Goal: Task Accomplishment & Management: Complete application form

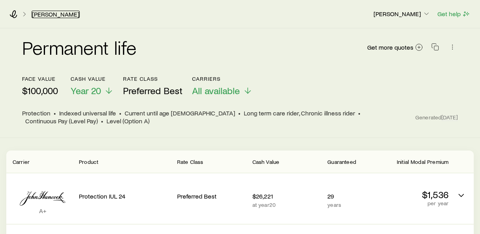
click at [48, 15] on link "[PERSON_NAME]" at bounding box center [56, 15] width 48 height 8
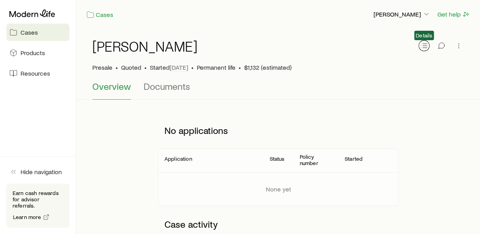
click at [422, 46] on icon "button" at bounding box center [424, 46] width 8 height 8
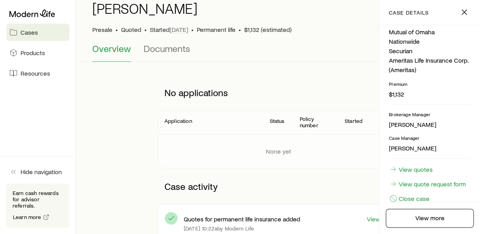
scroll to position [39, 0]
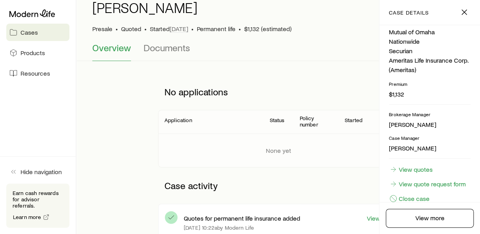
click at [302, 131] on header "Application Status Policy number Started" at bounding box center [278, 122] width 240 height 23
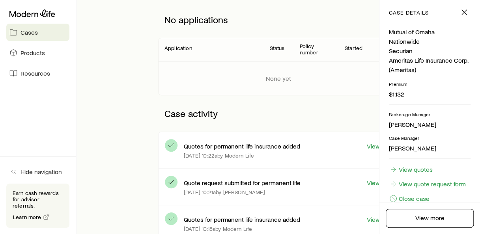
scroll to position [112, 0]
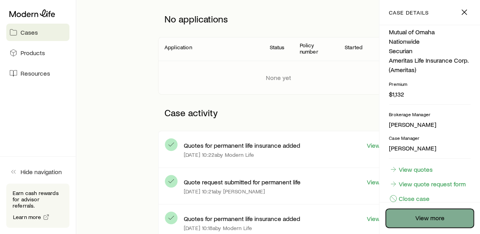
click at [449, 215] on link "View more" at bounding box center [430, 218] width 88 height 19
click at [421, 217] on link "View more" at bounding box center [430, 218] width 88 height 19
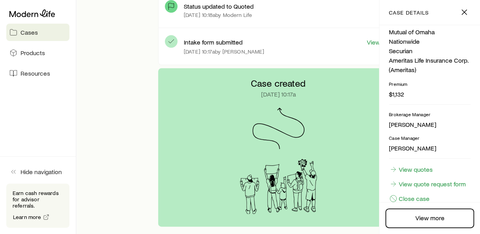
scroll to position [212, 0]
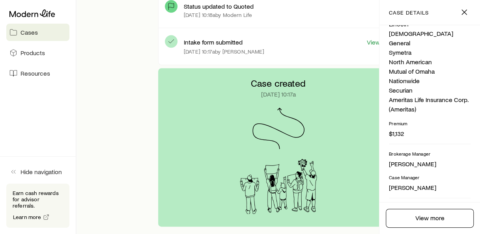
click at [466, 12] on icon "button" at bounding box center [464, 12] width 9 height 9
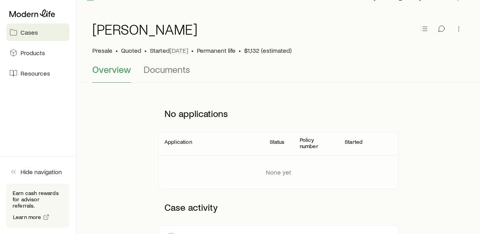
scroll to position [0, 0]
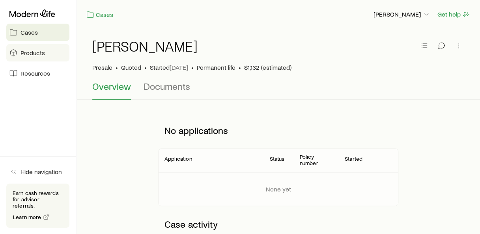
click at [47, 54] on link "Products" at bounding box center [37, 52] width 63 height 17
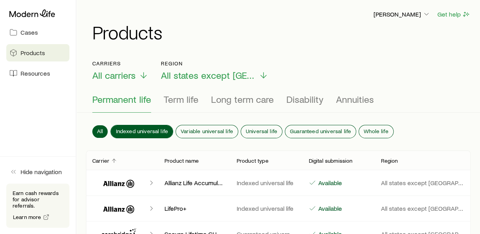
click at [151, 130] on span "Indexed universal life" at bounding box center [142, 131] width 53 height 6
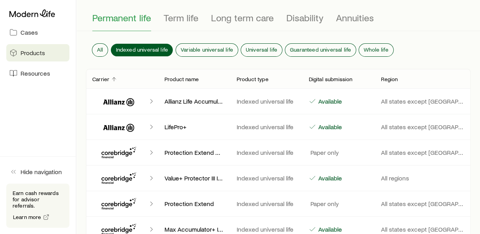
scroll to position [82, 0]
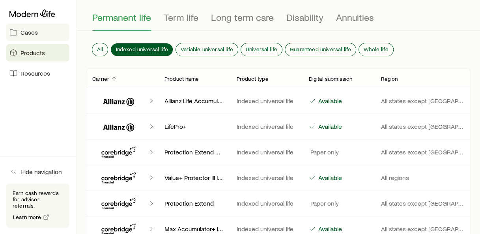
click at [34, 32] on span "Cases" at bounding box center [29, 32] width 17 height 8
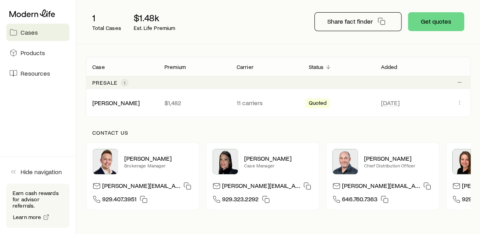
scroll to position [94, 0]
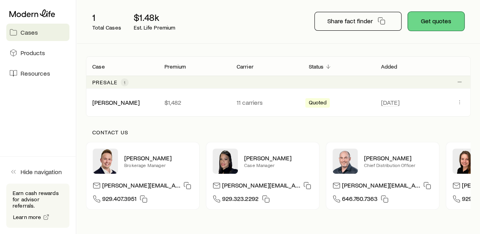
click at [431, 20] on button "Get quotes" at bounding box center [436, 21] width 56 height 19
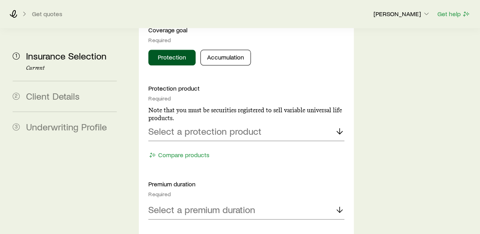
scroll to position [412, 0]
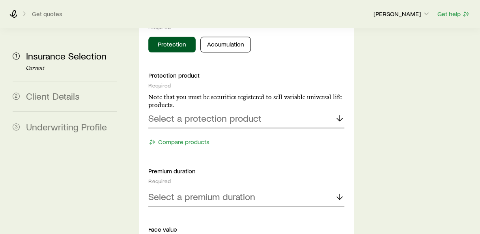
click at [216, 113] on p "Select a protection product" at bounding box center [204, 118] width 113 height 11
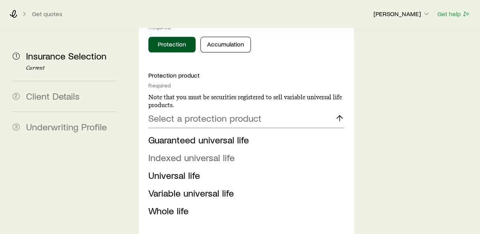
click at [195, 152] on span "Indexed universal life" at bounding box center [191, 157] width 86 height 11
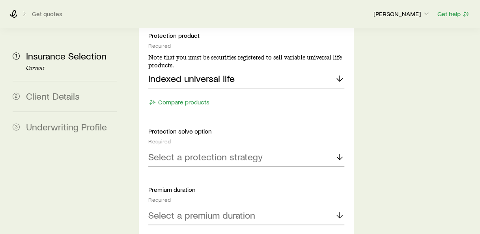
scroll to position [454, 0]
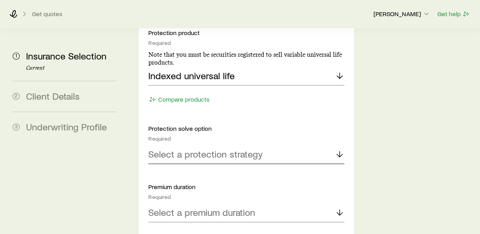
click at [230, 149] on p "Select a protection strategy" at bounding box center [205, 154] width 114 height 11
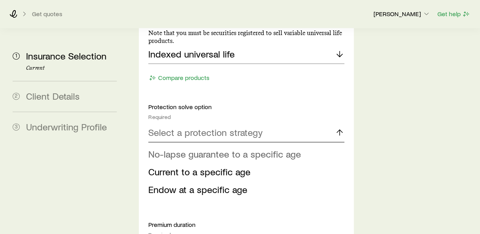
scroll to position [476, 0]
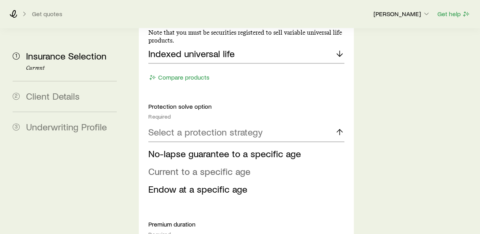
click at [211, 163] on li "Current to a specific age" at bounding box center [243, 172] width 191 height 18
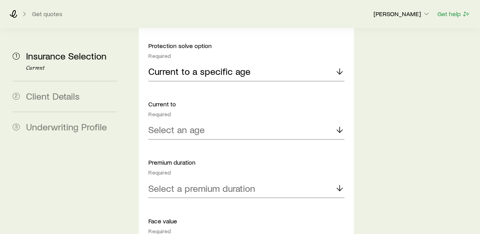
scroll to position [538, 0]
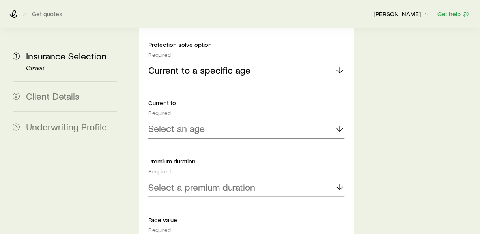
click at [184, 120] on div "Select an age" at bounding box center [246, 129] width 196 height 19
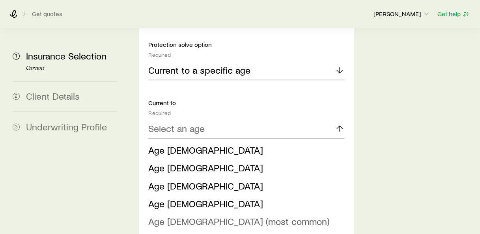
click at [186, 216] on span "Age [DEMOGRAPHIC_DATA] (most common)" at bounding box center [238, 221] width 181 height 11
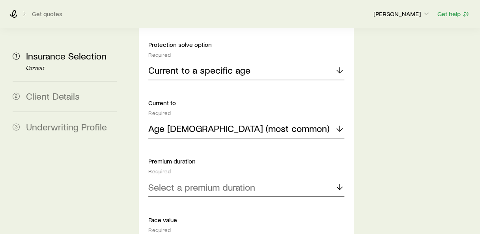
click at [203, 182] on p "Select a premium duration" at bounding box center [201, 187] width 107 height 11
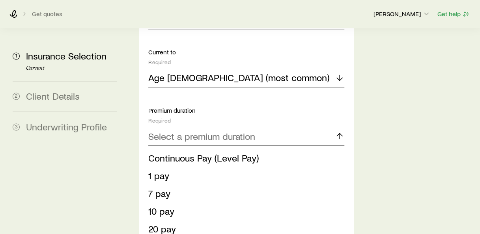
scroll to position [593, 0]
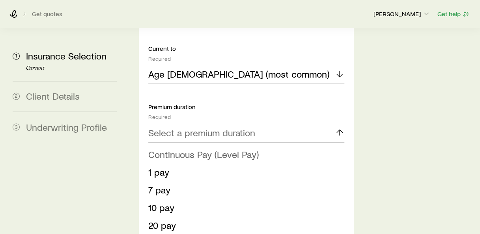
click at [204, 148] on span "Continuous Pay (Level Pay)" at bounding box center [203, 153] width 111 height 11
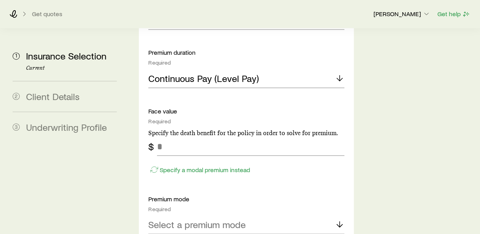
scroll to position [648, 0]
click at [204, 137] on input "tel" at bounding box center [250, 146] width 187 height 19
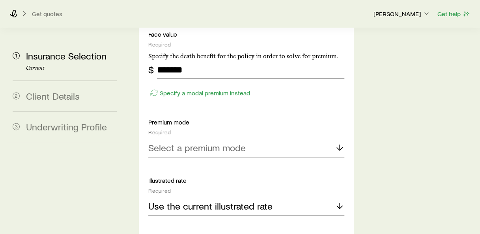
scroll to position [724, 0]
type input "*******"
click at [193, 142] on p "Select a premium mode" at bounding box center [197, 147] width 98 height 11
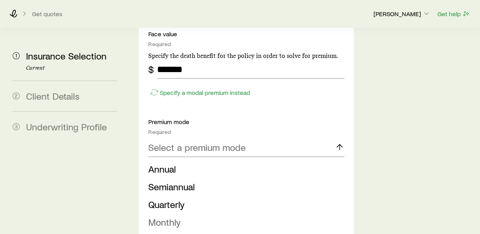
click at [174, 217] on span "Monthly" at bounding box center [164, 222] width 32 height 11
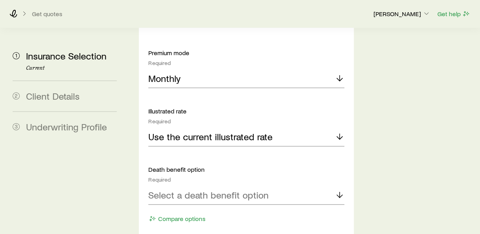
scroll to position [802, 0]
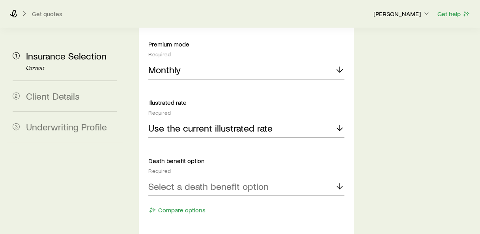
click at [219, 181] on p "Select a death benefit option" at bounding box center [208, 186] width 120 height 11
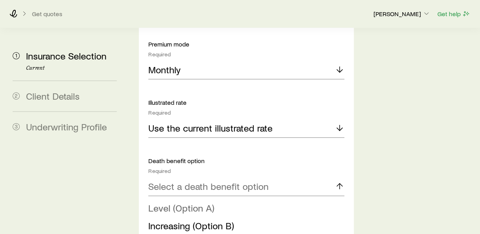
click at [199, 203] on span "Level (Option A)" at bounding box center [181, 208] width 66 height 11
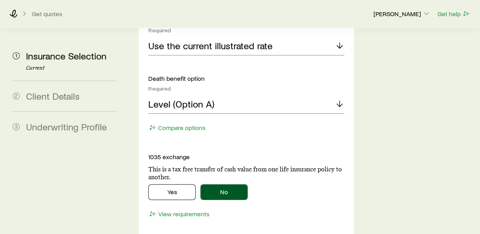
scroll to position [885, 0]
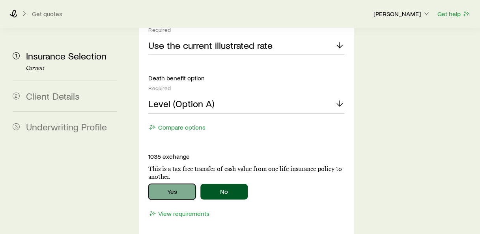
click at [177, 184] on button "Yes" at bounding box center [171, 192] width 47 height 16
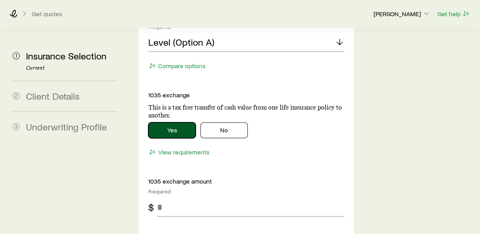
scroll to position [947, 0]
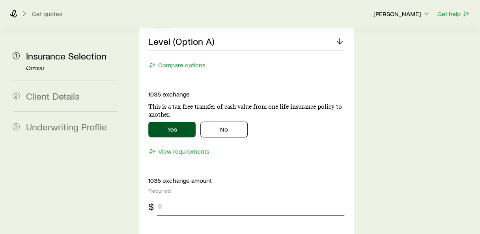
click at [191, 197] on input "tel" at bounding box center [250, 206] width 187 height 19
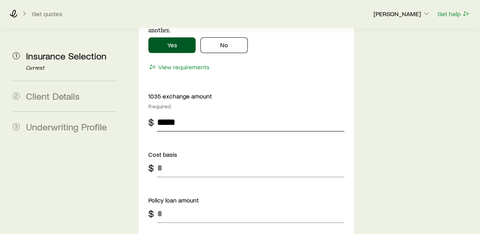
scroll to position [1033, 0]
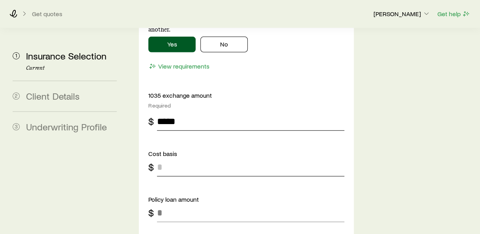
type input "*****"
click at [195, 158] on input "tel" at bounding box center [250, 167] width 187 height 19
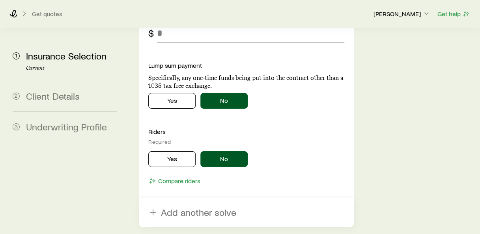
scroll to position [1215, 0]
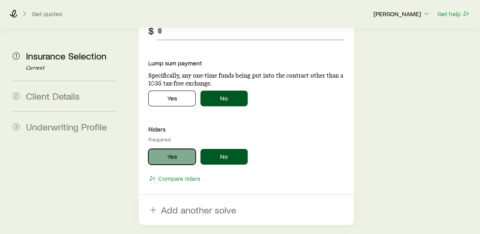
click at [186, 149] on button "Yes" at bounding box center [171, 157] width 47 height 16
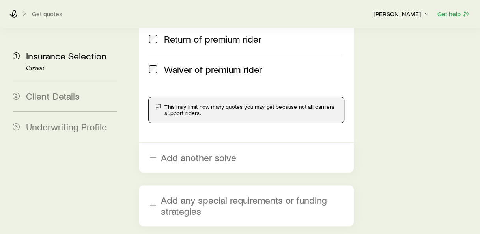
scroll to position [1457, 0]
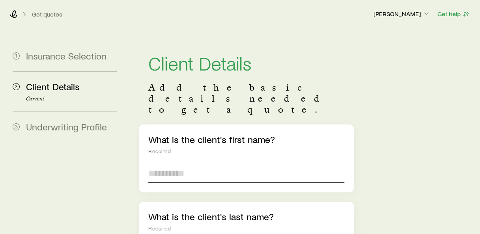
click at [211, 164] on input "text" at bounding box center [246, 173] width 196 height 19
type input "*"
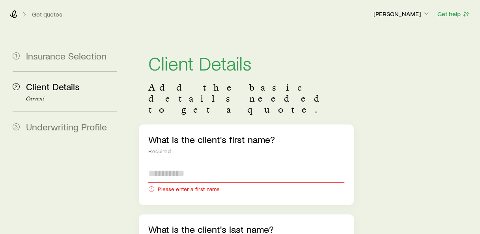
type input "*"
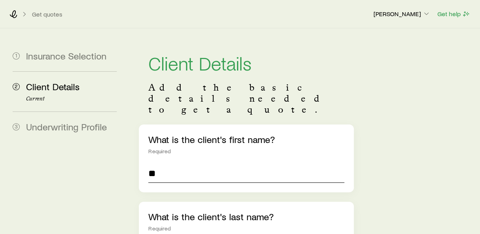
type input "*"
type input "*****"
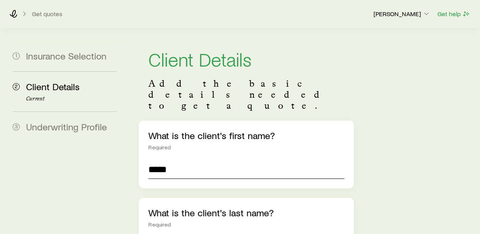
type input "*****"
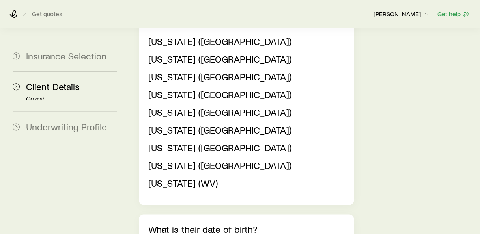
scroll to position [433, 0]
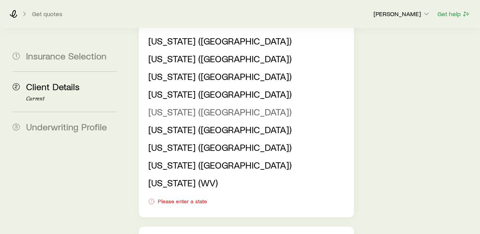
click at [178, 106] on span "[US_STATE] ([GEOGRAPHIC_DATA])" at bounding box center [219, 111] width 143 height 11
type input "**********"
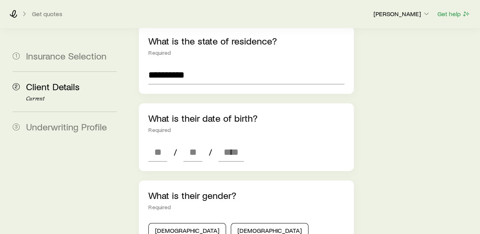
scroll to position [255, 0]
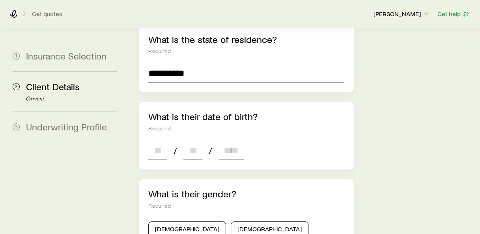
click at [160, 141] on input at bounding box center [157, 150] width 19 height 19
type input "**"
type input "****"
type input "*"
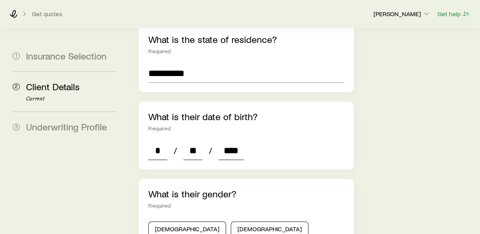
type input "****"
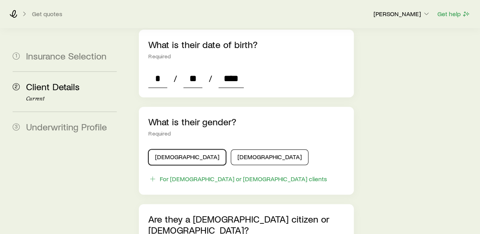
scroll to position [330, 0]
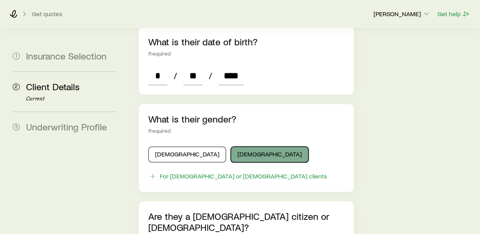
click at [231, 147] on button "[DEMOGRAPHIC_DATA]" at bounding box center [270, 155] width 78 height 16
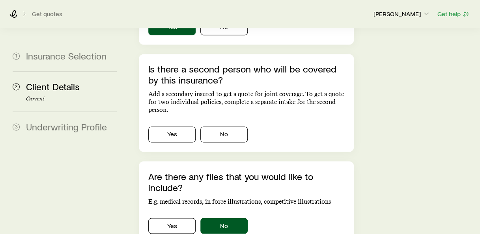
scroll to position [557, 0]
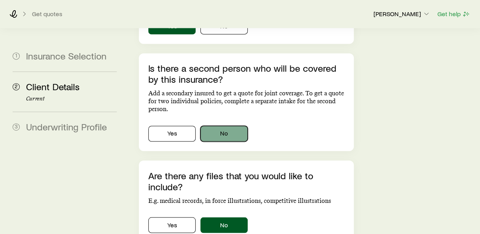
click at [221, 126] on button "No" at bounding box center [224, 134] width 47 height 16
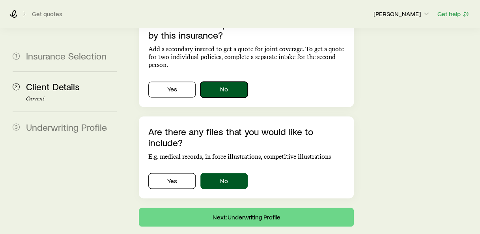
scroll to position [605, 0]
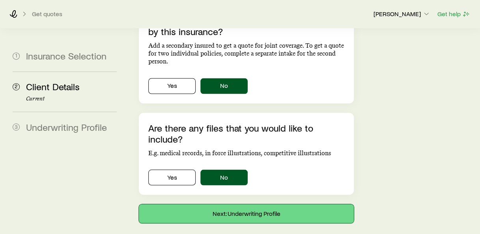
click at [245, 204] on button "Next: Underwriting Profile" at bounding box center [246, 213] width 215 height 19
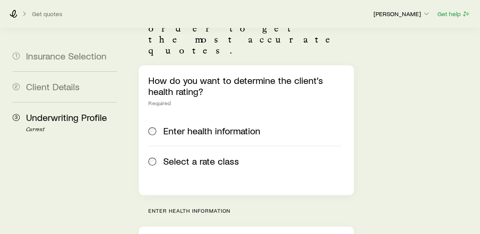
scroll to position [94, 0]
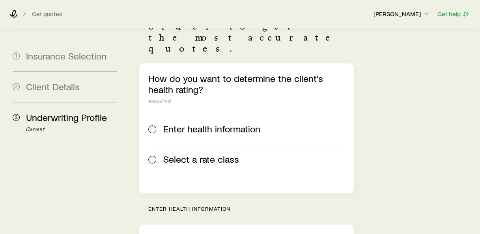
click at [215, 154] on span "Select a rate class" at bounding box center [201, 159] width 76 height 11
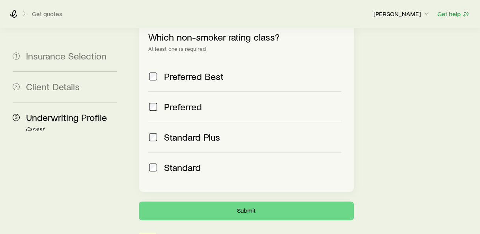
scroll to position [369, 0]
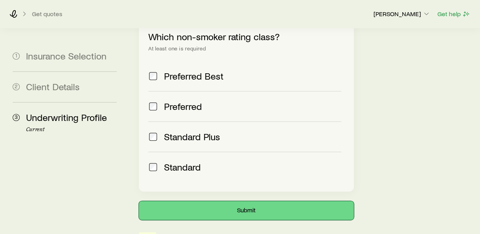
click at [254, 201] on button "Submit" at bounding box center [246, 210] width 215 height 19
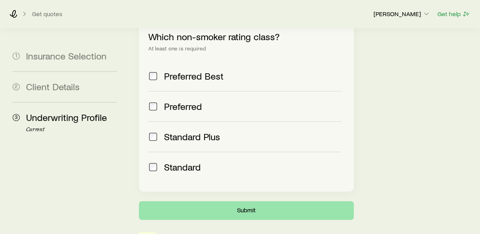
scroll to position [0, 0]
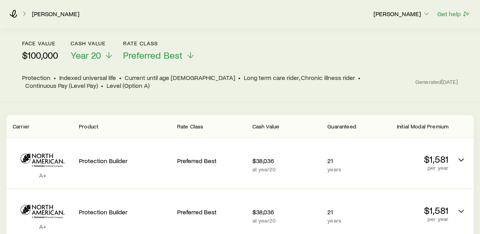
scroll to position [59, 0]
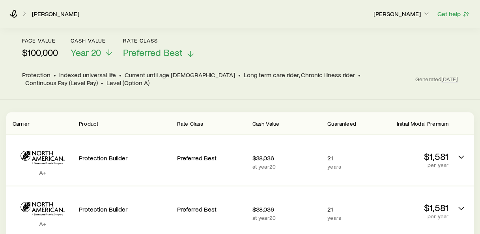
click at [193, 53] on icon at bounding box center [190, 53] width 9 height 9
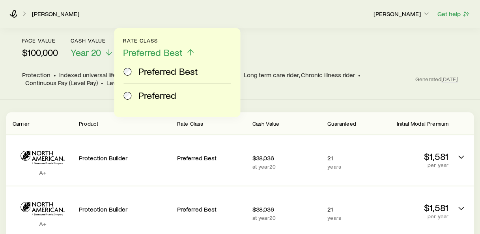
click at [158, 96] on span "Preferred" at bounding box center [158, 95] width 38 height 11
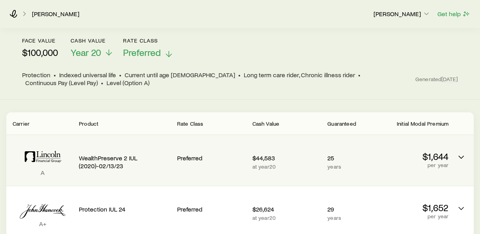
click at [456, 164] on div "A WealthPreserve 2 IUL (2020)-02/13/23 Preferred $44,583 at year 20 25 years $1…" at bounding box center [240, 160] width 468 height 51
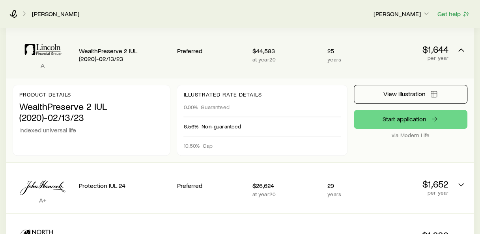
scroll to position [167, 0]
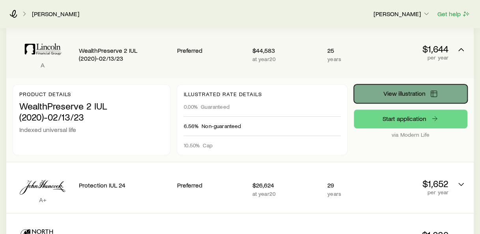
click at [396, 88] on button "View illustration" at bounding box center [411, 93] width 114 height 19
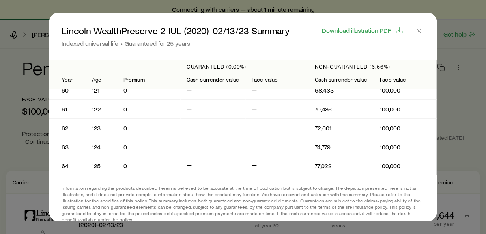
scroll to position [1187, 0]
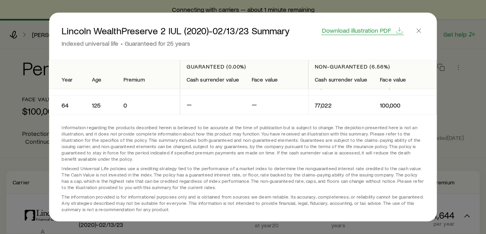
click at [348, 27] on span "Download illustration PDF" at bounding box center [356, 30] width 69 height 6
click at [420, 32] on icon "button" at bounding box center [419, 31] width 8 height 8
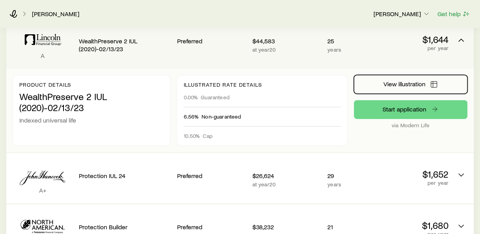
scroll to position [0, 0]
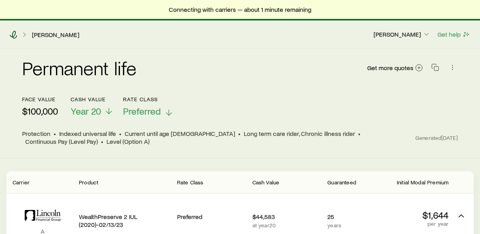
click at [15, 34] on icon at bounding box center [14, 35] width 8 height 8
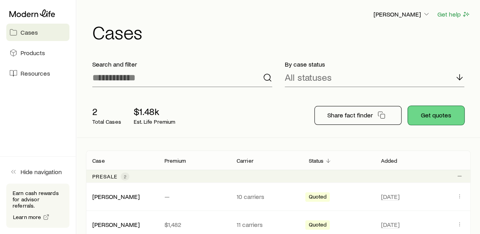
click at [437, 117] on button "Get quotes" at bounding box center [436, 115] width 56 height 19
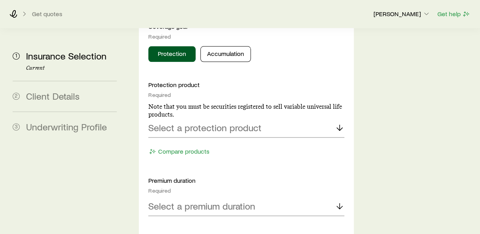
scroll to position [405, 0]
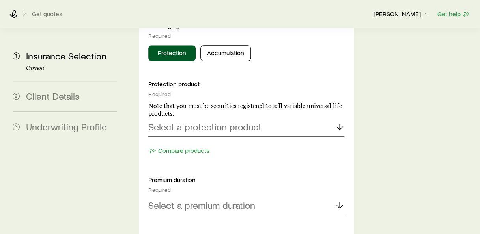
click at [234, 122] on p "Select a protection product" at bounding box center [204, 127] width 113 height 11
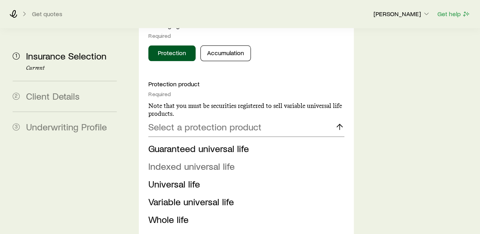
click at [185, 161] on span "Indexed universal life" at bounding box center [191, 166] width 86 height 11
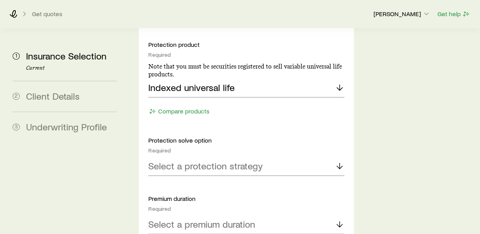
scroll to position [450, 0]
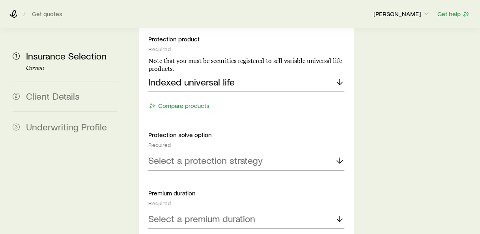
click at [185, 155] on p "Select a protection strategy" at bounding box center [205, 160] width 114 height 11
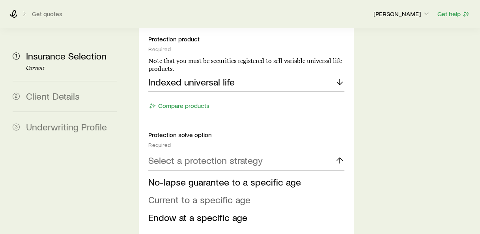
click at [187, 194] on span "Current to a specific age" at bounding box center [199, 199] width 102 height 11
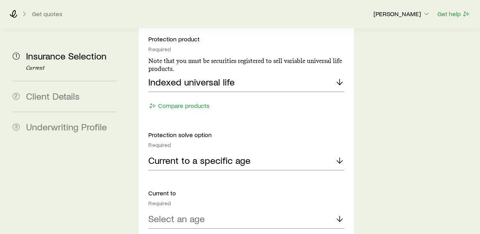
scroll to position [511, 0]
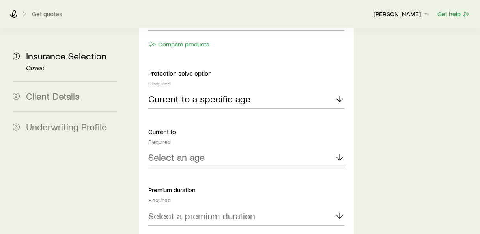
click at [185, 152] on p "Select an age" at bounding box center [176, 157] width 56 height 11
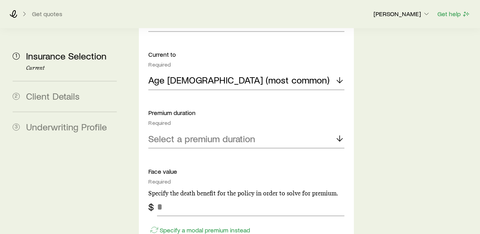
scroll to position [590, 0]
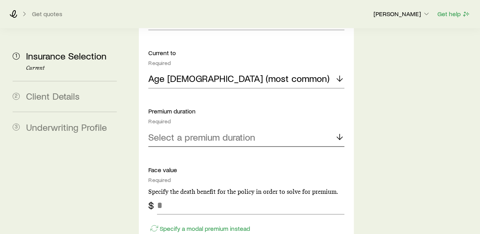
click at [207, 128] on div "Select a premium duration" at bounding box center [246, 137] width 196 height 19
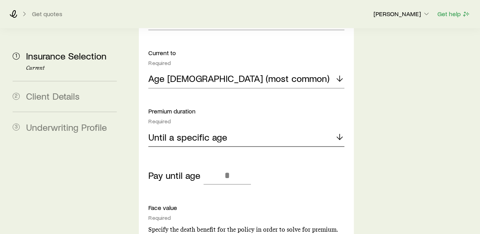
click at [183, 131] on p "Until a specific age" at bounding box center [187, 136] width 79 height 11
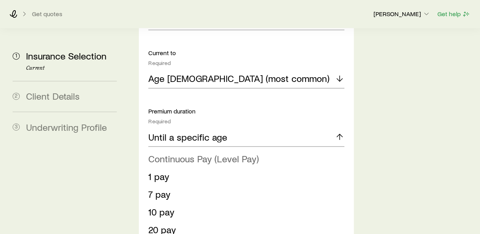
click at [180, 153] on span "Continuous Pay (Level Pay)" at bounding box center [203, 158] width 111 height 11
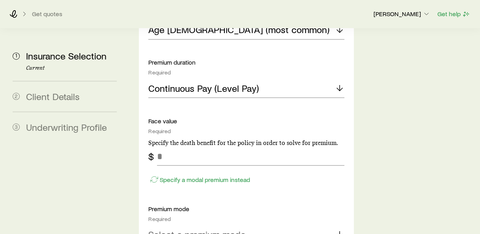
scroll to position [644, 0]
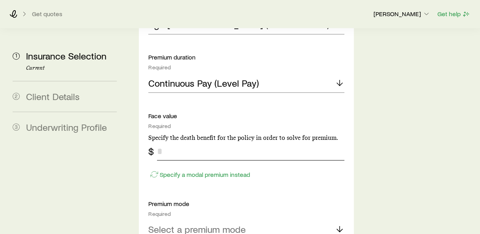
click at [180, 142] on input "tel" at bounding box center [250, 151] width 187 height 19
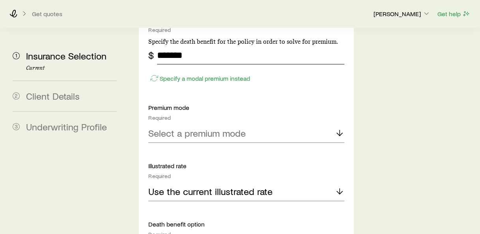
scroll to position [745, 0]
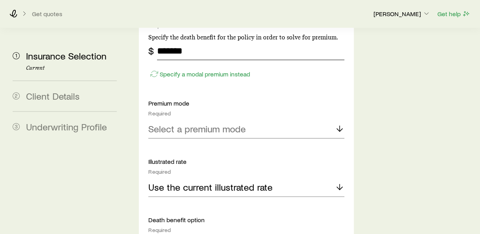
type input "*******"
click at [187, 124] on p "Select a premium mode" at bounding box center [197, 129] width 98 height 11
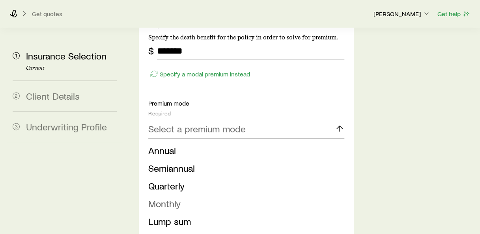
click at [177, 198] on span "Monthly" at bounding box center [164, 203] width 32 height 11
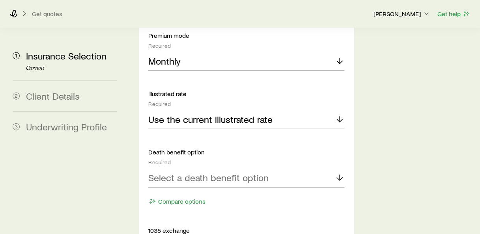
scroll to position [818, 0]
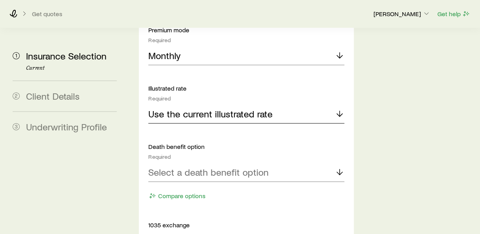
click at [212, 109] on p "Use the current illustrated rate" at bounding box center [210, 114] width 124 height 11
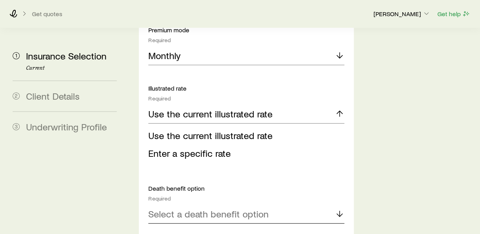
click at [223, 209] on p "Select a death benefit option" at bounding box center [208, 214] width 120 height 11
click at [202, 230] on span "Level (Option A)" at bounding box center [181, 235] width 66 height 11
click at [341, 109] on icon at bounding box center [339, 113] width 9 height 9
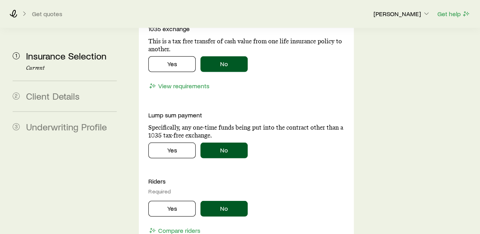
scroll to position [1015, 0]
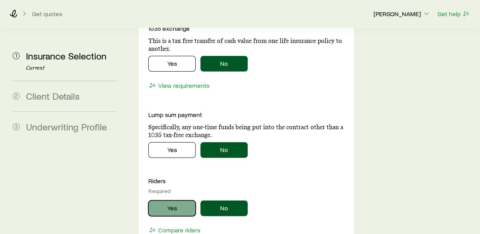
click at [183, 201] on button "Yes" at bounding box center [171, 209] width 47 height 16
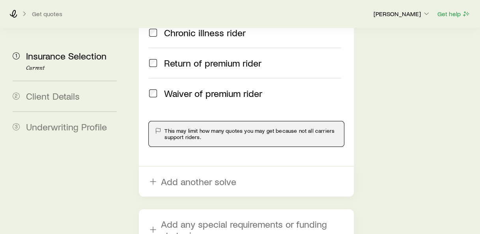
scroll to position [1330, 0]
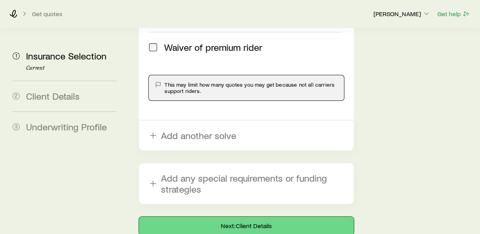
click at [227, 217] on button "Next: Client Details" at bounding box center [246, 226] width 215 height 19
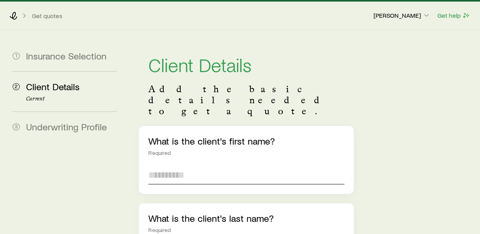
click at [195, 166] on input "text" at bounding box center [246, 175] width 196 height 19
type input "*****"
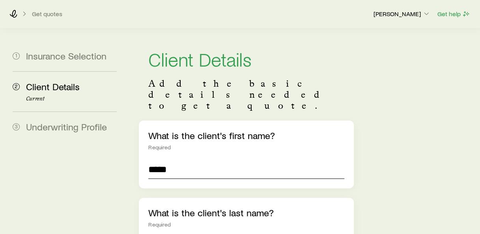
type input "*****"
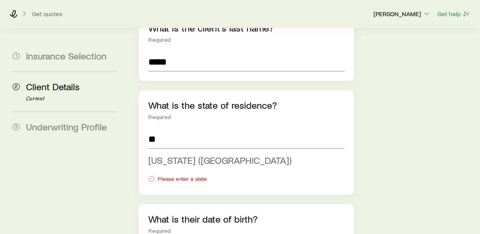
click at [212, 152] on li "[US_STATE] ([GEOGRAPHIC_DATA])" at bounding box center [243, 161] width 191 height 18
type input "**********"
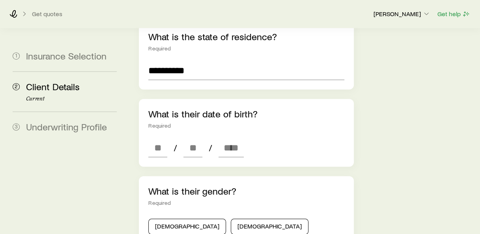
scroll to position [261, 0]
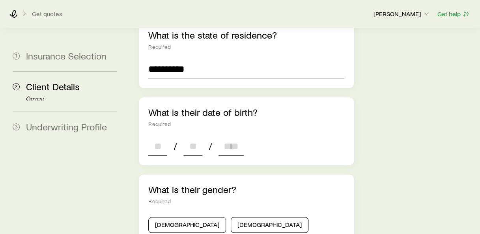
click at [161, 137] on input at bounding box center [157, 146] width 19 height 19
type input "**"
type input "****"
type input "*"
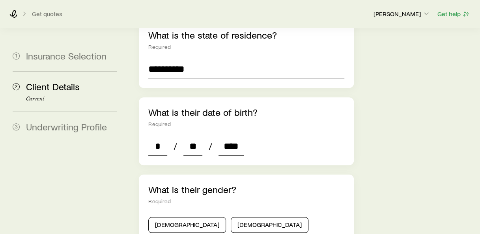
type input "****"
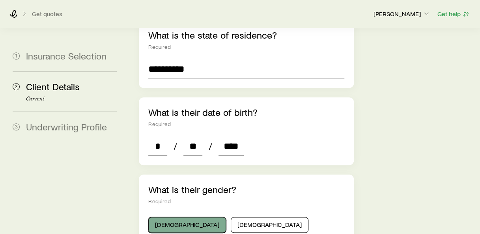
click at [168, 218] on button "[DEMOGRAPHIC_DATA]" at bounding box center [187, 226] width 78 height 16
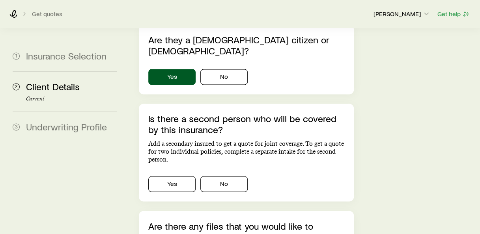
scroll to position [511, 0]
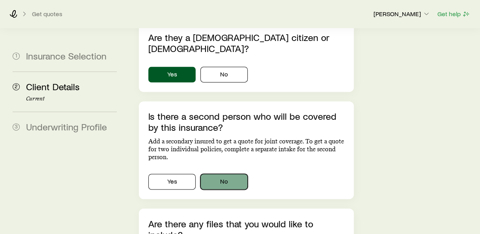
click at [218, 174] on button "No" at bounding box center [224, 182] width 47 height 16
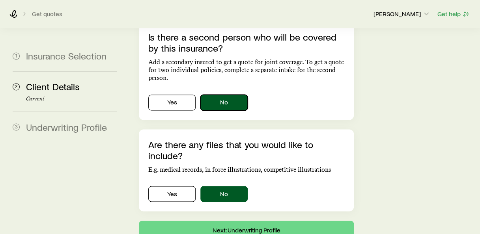
scroll to position [607, 0]
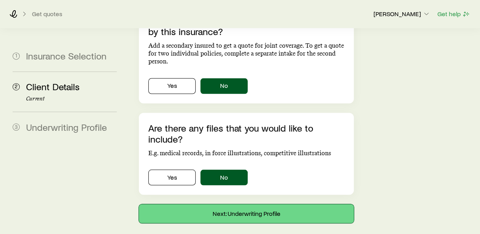
click at [263, 204] on button "Next: Underwriting Profile" at bounding box center [246, 213] width 215 height 19
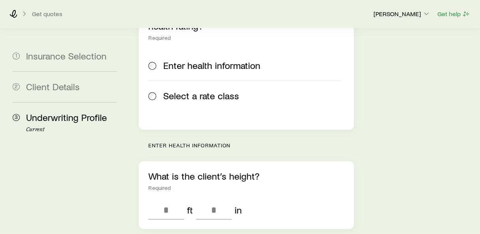
scroll to position [160, 0]
click at [170, 201] on input "tel" at bounding box center [166, 210] width 36 height 19
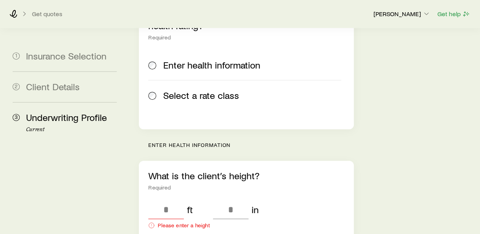
click at [164, 80] on label "Select a rate class" at bounding box center [244, 95] width 193 height 30
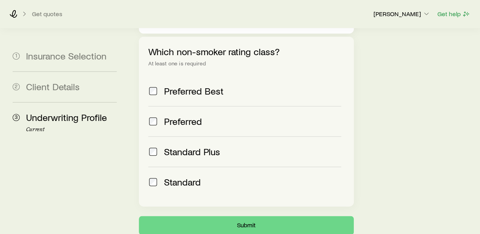
scroll to position [377, 0]
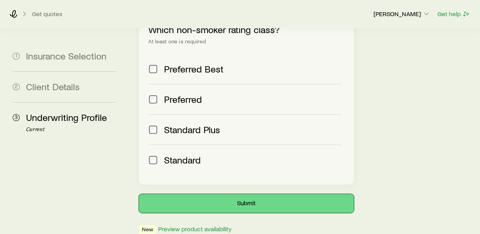
click at [257, 194] on button "Submit" at bounding box center [246, 203] width 215 height 19
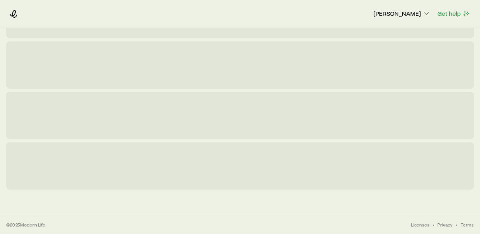
scroll to position [0, 0]
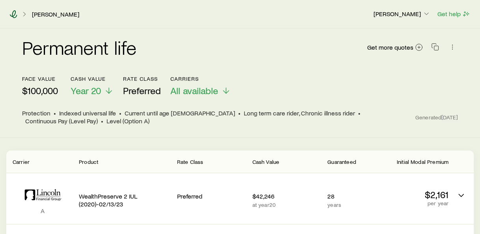
drag, startPoint x: 17, startPoint y: 14, endPoint x: 10, endPoint y: 12, distance: 7.8
click at [10, 12] on div "[PERSON_NAME]" at bounding box center [188, 14] width 358 height 8
click at [10, 12] on icon at bounding box center [13, 14] width 8 height 8
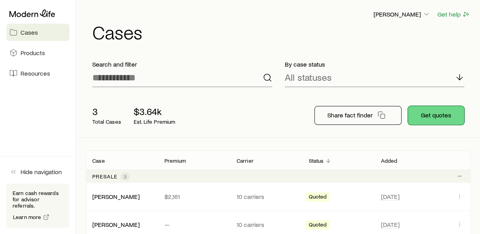
click at [432, 110] on button "Get quotes" at bounding box center [436, 115] width 56 height 19
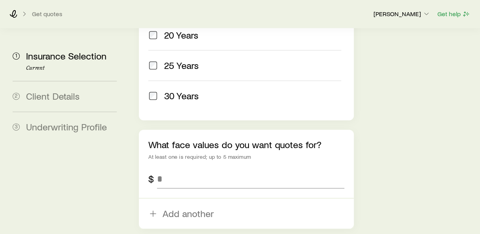
scroll to position [472, 0]
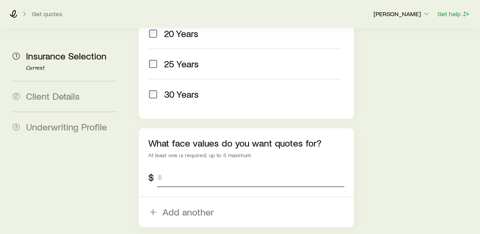
click at [193, 168] on input "tel" at bounding box center [250, 177] width 187 height 19
type input "*********"
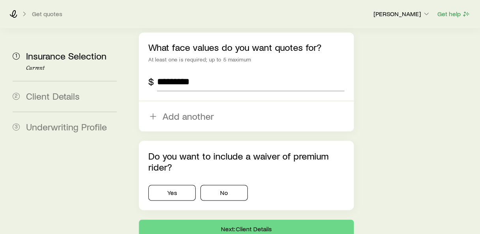
scroll to position [571, 0]
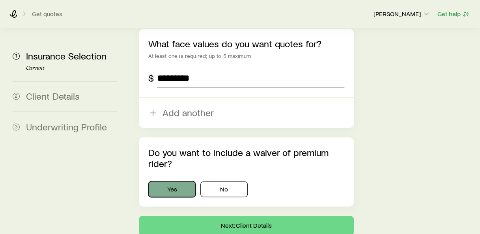
click at [173, 182] on button "Yes" at bounding box center [171, 190] width 47 height 16
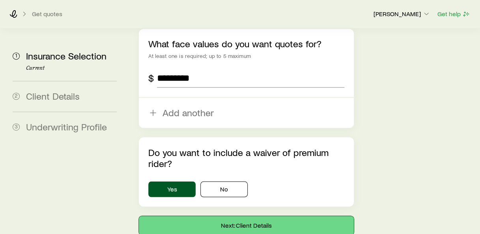
click at [206, 216] on button "Next: Client Details" at bounding box center [246, 225] width 215 height 19
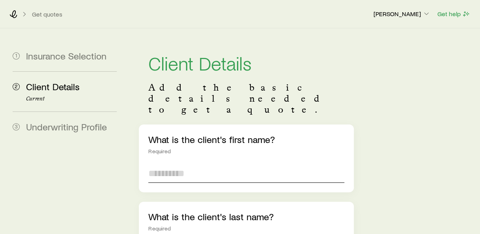
click at [242, 164] on input "text" at bounding box center [246, 173] width 196 height 19
type input "*****"
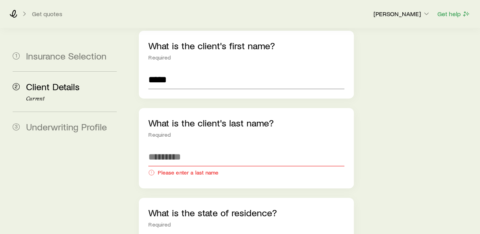
scroll to position [94, 0]
click at [186, 148] on input "text" at bounding box center [246, 157] width 196 height 19
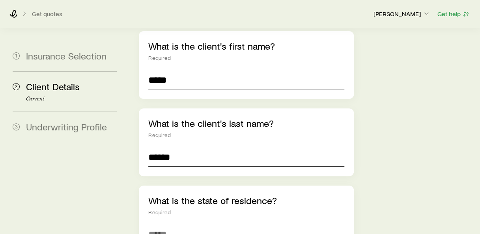
type input "******"
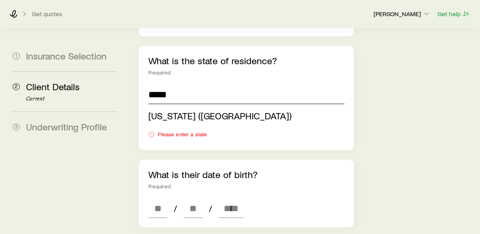
scroll to position [238, 0]
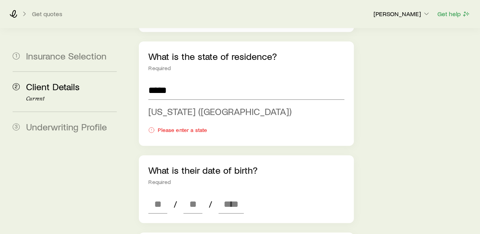
click at [188, 106] on span "[US_STATE] ([GEOGRAPHIC_DATA])" at bounding box center [219, 111] width 143 height 11
type input "**********"
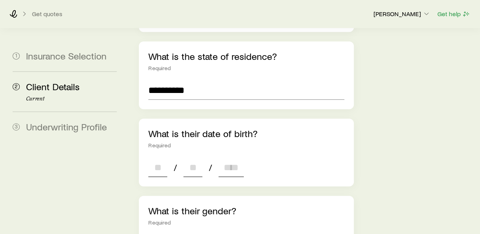
click at [161, 158] on input at bounding box center [157, 167] width 19 height 19
type input "**"
type input "****"
type input "*"
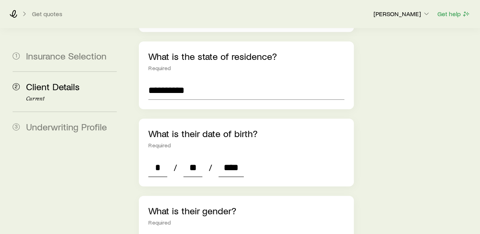
type input "****"
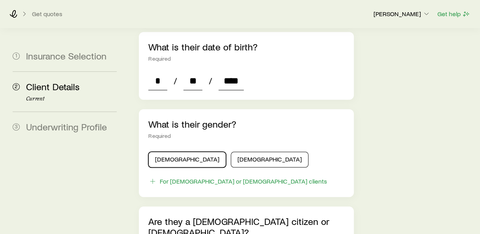
scroll to position [327, 0]
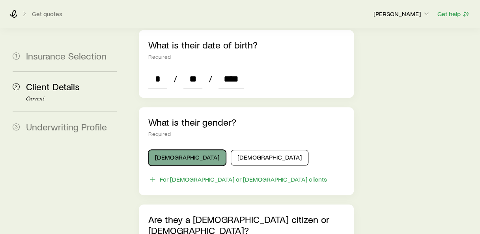
click at [177, 150] on button "[DEMOGRAPHIC_DATA]" at bounding box center [187, 158] width 78 height 16
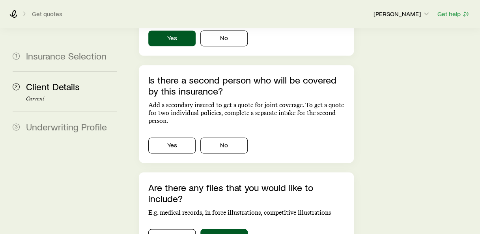
scroll to position [546, 0]
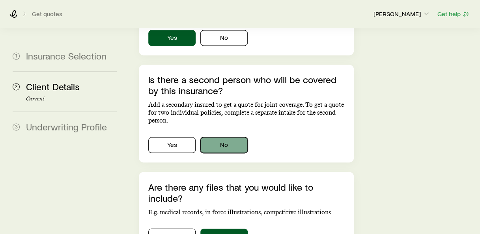
click at [219, 137] on button "No" at bounding box center [224, 145] width 47 height 16
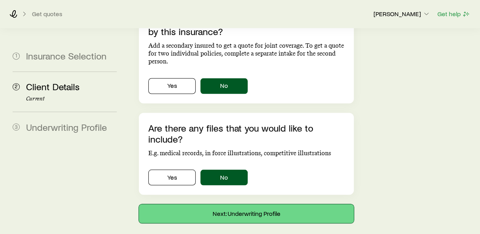
click at [253, 204] on button "Next: Underwriting Profile" at bounding box center [246, 213] width 215 height 19
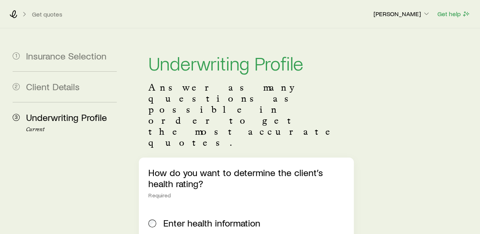
click at [253, 208] on label "Enter health information" at bounding box center [244, 223] width 193 height 30
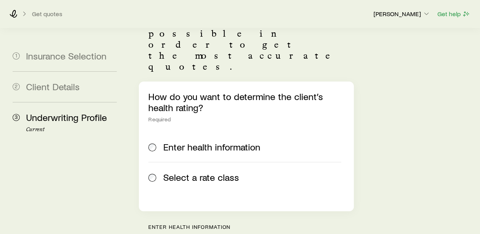
scroll to position [77, 0]
click at [215, 162] on label "Select a rate class" at bounding box center [244, 177] width 193 height 30
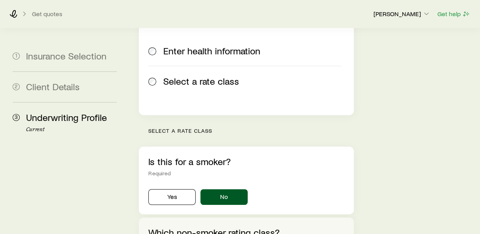
scroll to position [172, 0]
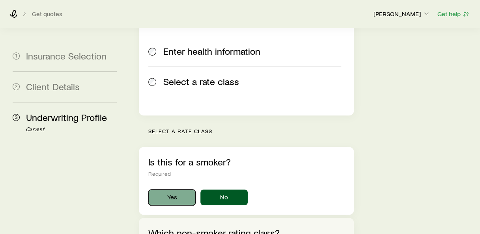
click at [173, 190] on button "Yes" at bounding box center [171, 198] width 47 height 16
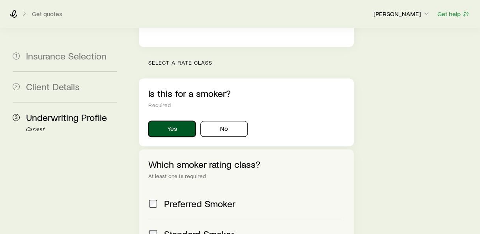
scroll to position [239, 0]
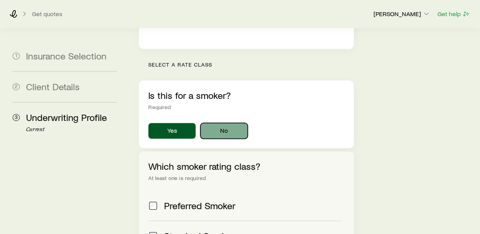
click at [231, 123] on button "No" at bounding box center [224, 131] width 47 height 16
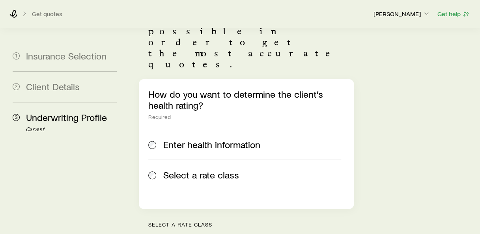
scroll to position [79, 0]
click at [236, 139] on span "Enter health information" at bounding box center [211, 144] width 97 height 11
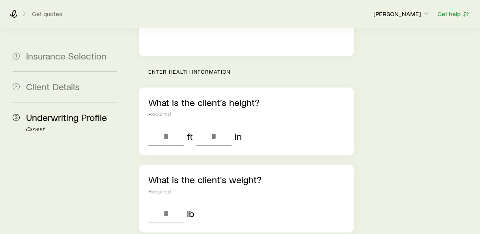
scroll to position [232, 0]
click at [159, 127] on input "tel" at bounding box center [166, 136] width 36 height 19
type input "*"
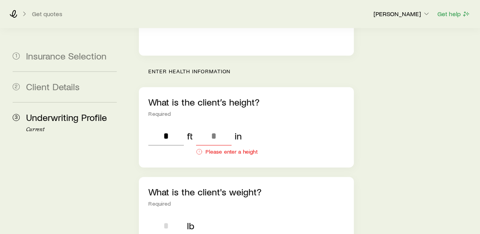
click at [172, 217] on input "tel" at bounding box center [166, 226] width 36 height 19
type input "***"
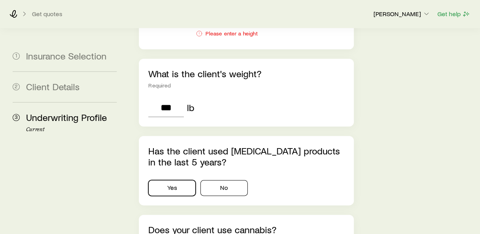
scroll to position [350, 0]
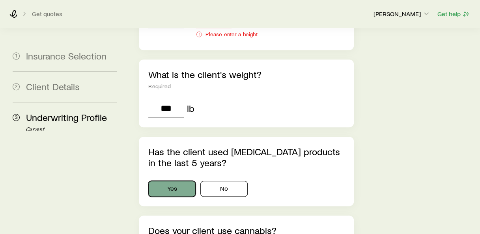
click at [176, 181] on button "Yes" at bounding box center [171, 189] width 47 height 16
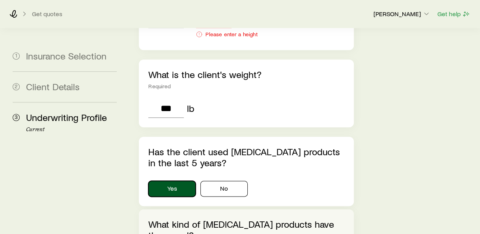
click at [176, 181] on button "Yes" at bounding box center [171, 189] width 47 height 16
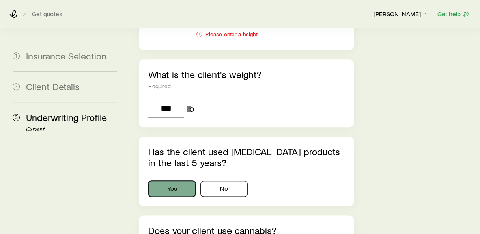
click at [176, 181] on button "Yes" at bounding box center [171, 189] width 47 height 16
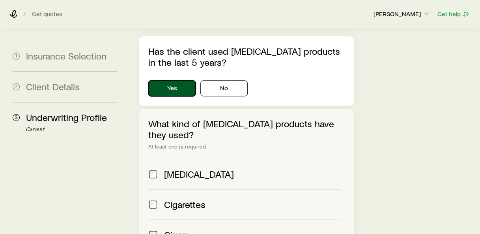
scroll to position [452, 0]
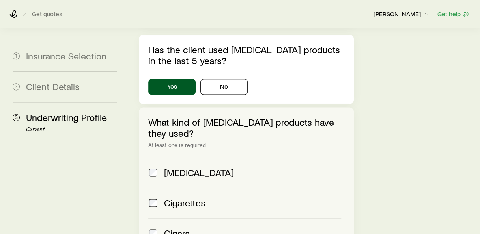
click at [157, 167] on span at bounding box center [152, 172] width 9 height 11
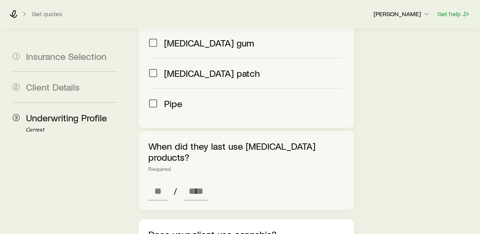
scroll to position [707, 0]
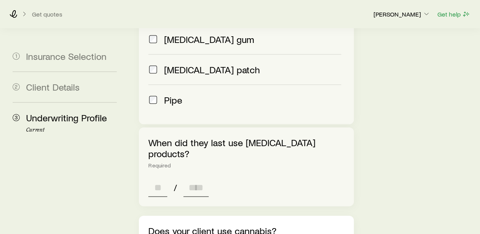
click at [160, 178] on input at bounding box center [157, 187] width 19 height 19
type input "**"
type input "****"
type input "*"
type input "****"
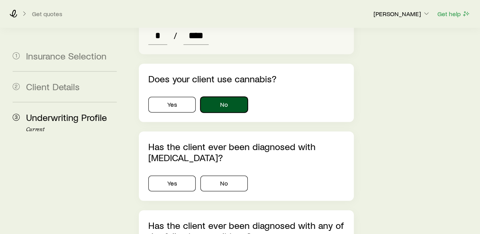
scroll to position [860, 0]
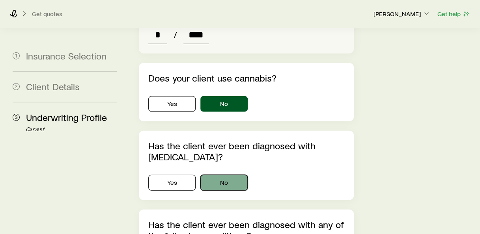
click at [227, 175] on button "No" at bounding box center [224, 183] width 47 height 16
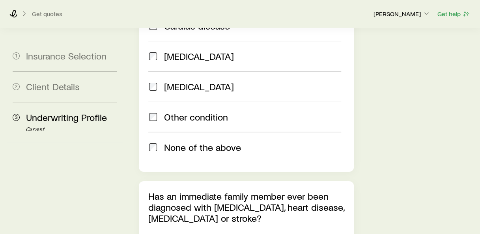
scroll to position [1225, 0]
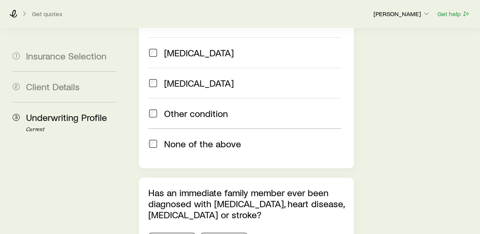
click at [182, 139] on span "None of the above" at bounding box center [202, 144] width 77 height 11
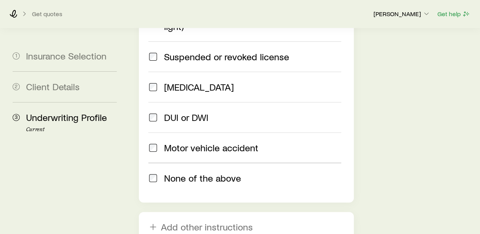
scroll to position [1536, 0]
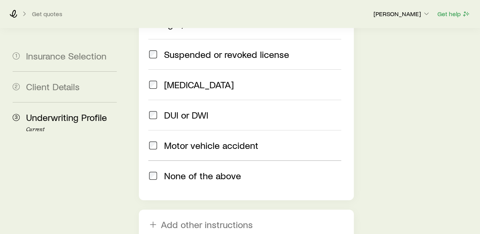
click at [197, 171] on span "None of the above" at bounding box center [202, 176] width 77 height 11
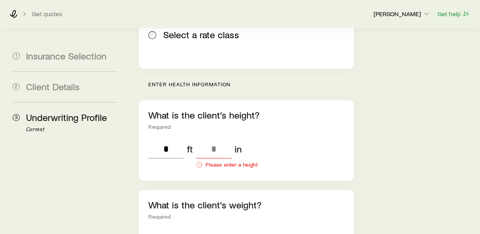
scroll to position [252, 0]
click at [221, 139] on input "tel" at bounding box center [214, 148] width 36 height 19
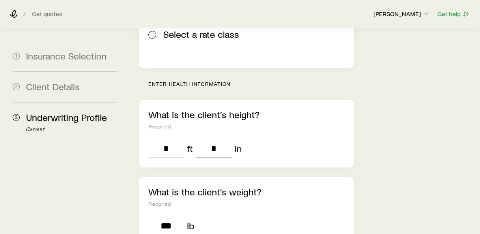
type input "*"
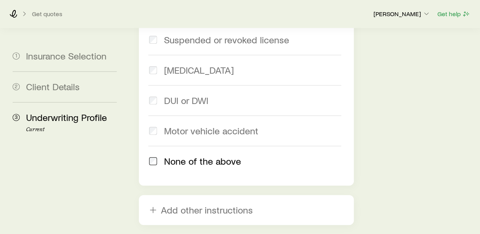
scroll to position [1590, 0]
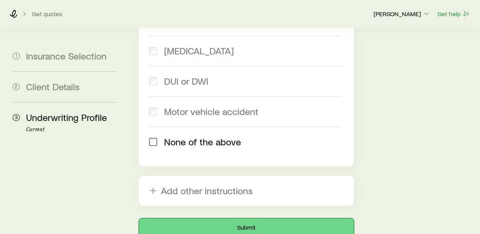
click at [231, 219] on button "Submit" at bounding box center [246, 228] width 215 height 19
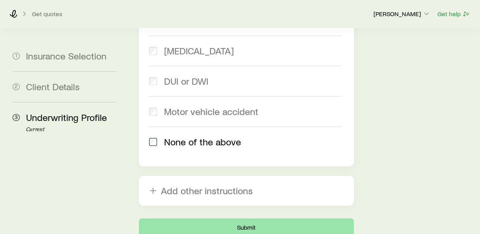
scroll to position [0, 0]
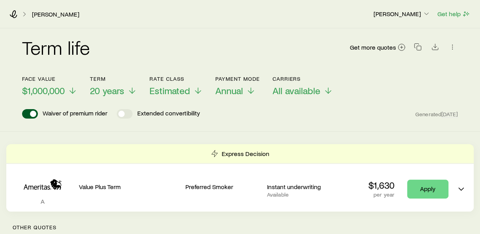
click at [340, 231] on p "Other Quotes" at bounding box center [240, 228] width 468 height 32
click at [414, 12] on p "[PERSON_NAME]" at bounding box center [402, 14] width 57 height 8
click at [452, 44] on icon "button" at bounding box center [453, 47] width 8 height 8
click at [405, 10] on p "[PERSON_NAME]" at bounding box center [402, 14] width 57 height 8
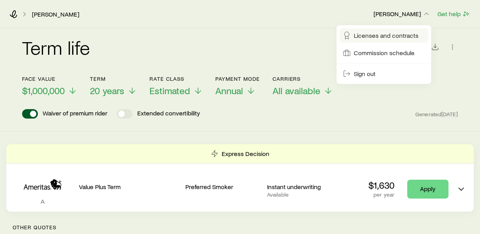
click at [380, 35] on span "Licenses and contracts" at bounding box center [386, 36] width 65 height 8
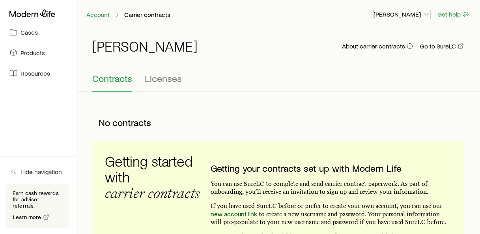
click at [408, 16] on p "[PERSON_NAME]" at bounding box center [402, 14] width 57 height 8
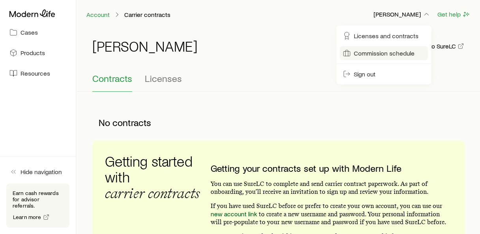
click at [394, 54] on span "Commission schedule" at bounding box center [384, 53] width 61 height 8
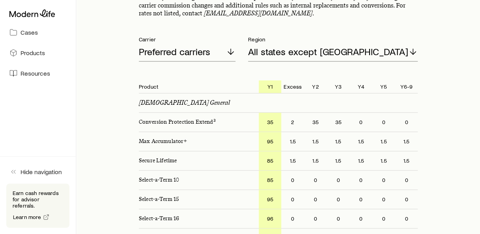
scroll to position [127, 0]
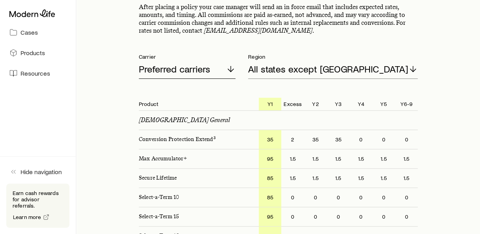
click at [233, 67] on div "Preferred carriers" at bounding box center [187, 69] width 97 height 19
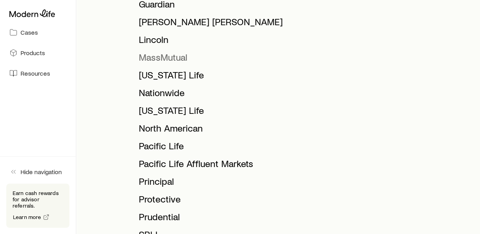
scroll to position [355, 0]
click at [161, 45] on span "Lincoln" at bounding box center [154, 39] width 30 height 11
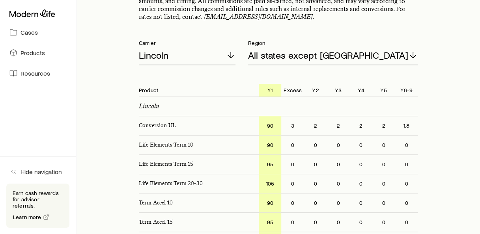
scroll to position [0, 0]
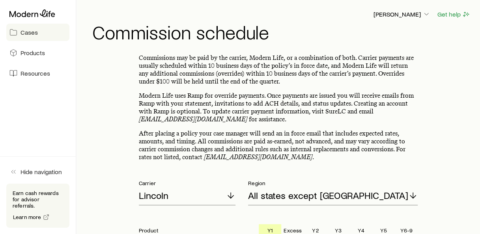
click at [26, 32] on span "Cases" at bounding box center [29, 32] width 17 height 8
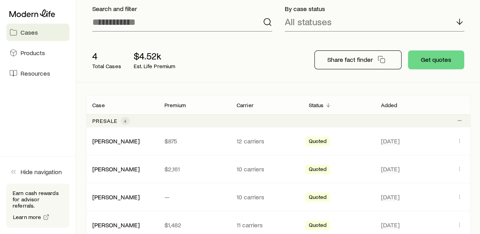
scroll to position [56, 0]
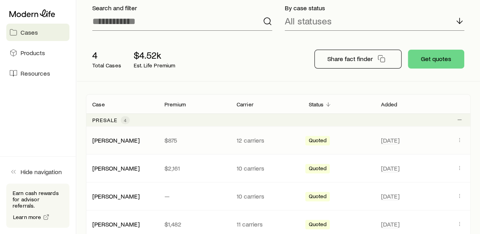
click at [413, 133] on div "[PERSON_NAME] $875 12 carriers Quoted [DATE]" at bounding box center [278, 141] width 385 height 28
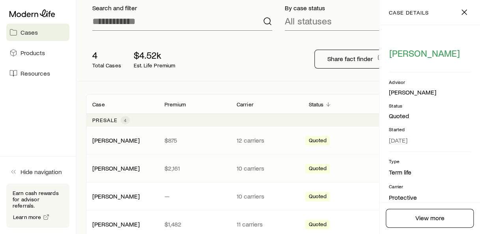
click at [125, 178] on div "[PERSON_NAME] $2,161 10 carriers Quoted [DATE]" at bounding box center [278, 169] width 385 height 28
click at [115, 167] on link "[PERSON_NAME]" at bounding box center [116, 168] width 47 height 8
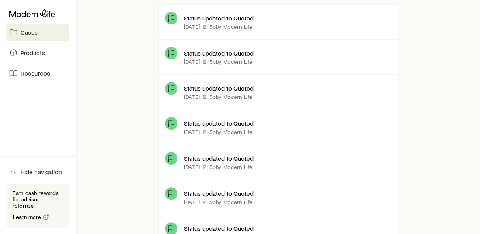
scroll to position [237, 0]
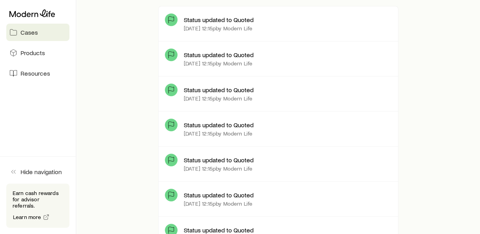
click at [207, 21] on p "Status updated to Quoted" at bounding box center [219, 20] width 70 height 8
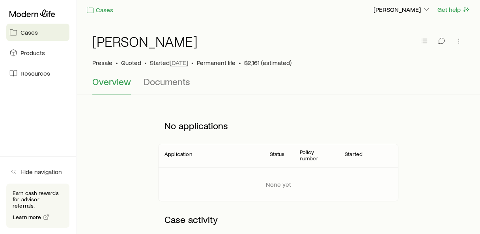
scroll to position [6, 0]
click at [169, 83] on span "Documents" at bounding box center [167, 80] width 47 height 11
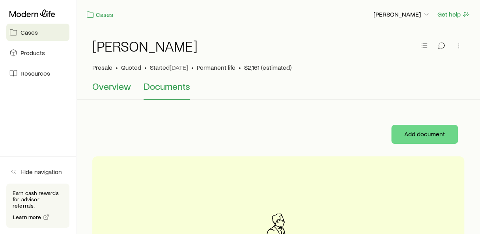
click at [111, 87] on span "Overview" at bounding box center [111, 86] width 39 height 11
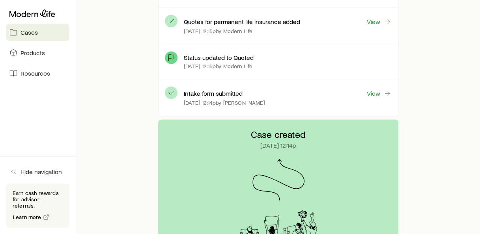
scroll to position [543, 0]
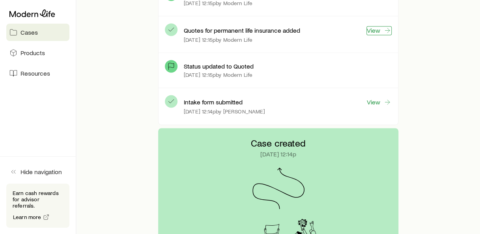
click at [378, 27] on link "View" at bounding box center [379, 30] width 25 height 9
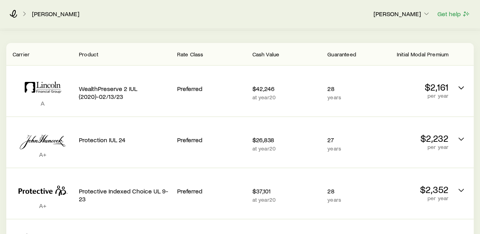
scroll to position [108, 0]
click at [241, 81] on div "Preferred" at bounding box center [211, 87] width 69 height 31
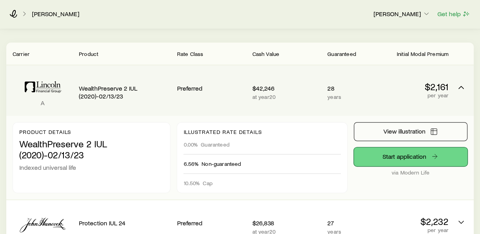
click at [389, 156] on link "Start application" at bounding box center [411, 157] width 114 height 19
